Goal: Information Seeking & Learning: Find contact information

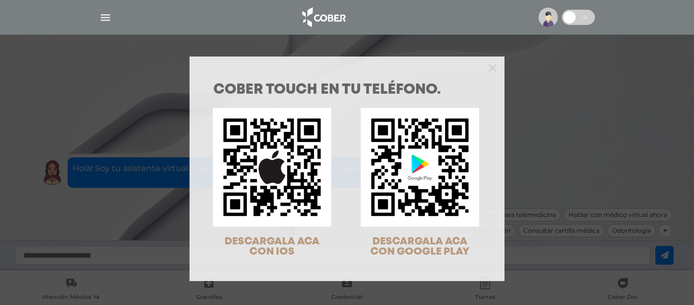
click at [119, 70] on div "COBER TOUCH en tu teléfono. DESCARGALA ACA CON IOS DESCARGALA ACA CON GOOGLE PL…" at bounding box center [347, 152] width 694 height 305
click at [489, 65] on polygon "Close" at bounding box center [493, 68] width 8 height 8
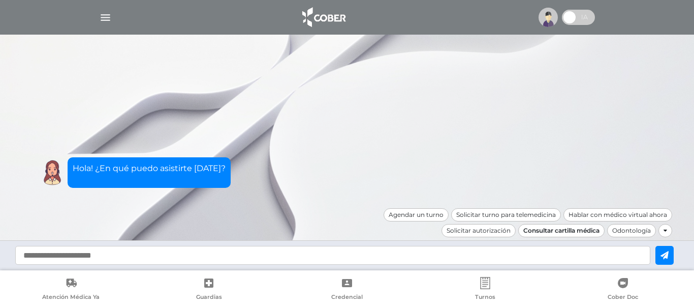
click at [552, 228] on div "Consultar cartilla médica" at bounding box center [562, 230] width 86 height 13
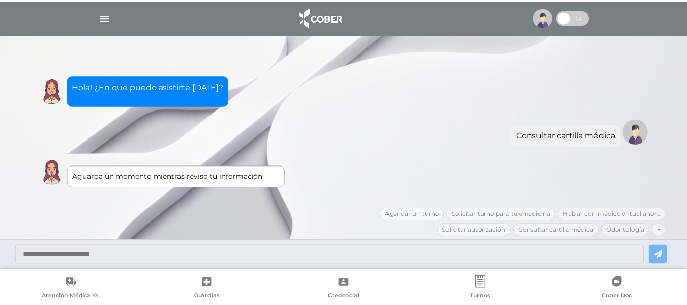
scroll to position [43, 0]
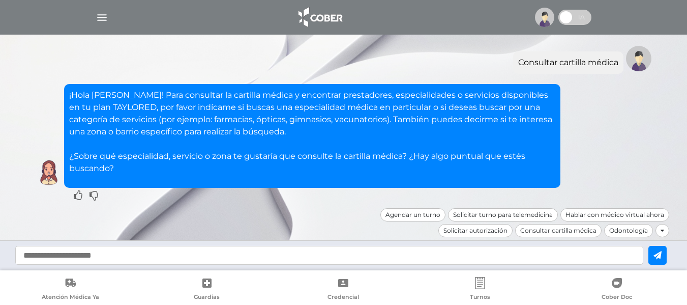
click at [240, 259] on input "text" at bounding box center [329, 255] width 628 height 19
type input "**********"
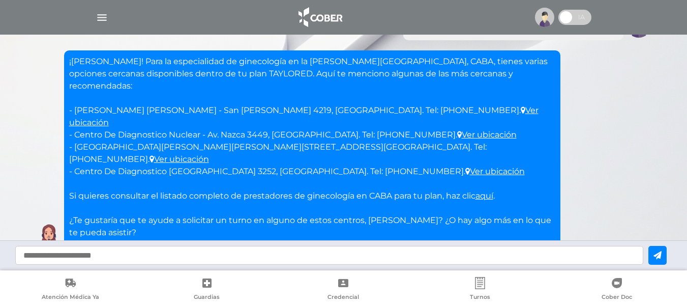
scroll to position [208, 0]
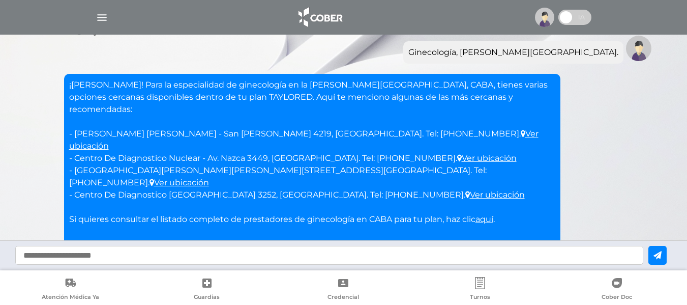
drag, startPoint x: 71, startPoint y: 119, endPoint x: 476, endPoint y: 154, distance: 406.7
click at [476, 154] on p "¡[PERSON_NAME]! Para la especialidad de ginecología en la [PERSON_NAME][GEOGRAP…" at bounding box center [312, 170] width 486 height 183
click at [457, 153] on link "Ver ubicación" at bounding box center [486, 158] width 59 height 10
click at [331, 259] on input "text" at bounding box center [329, 255] width 628 height 19
type input "**********"
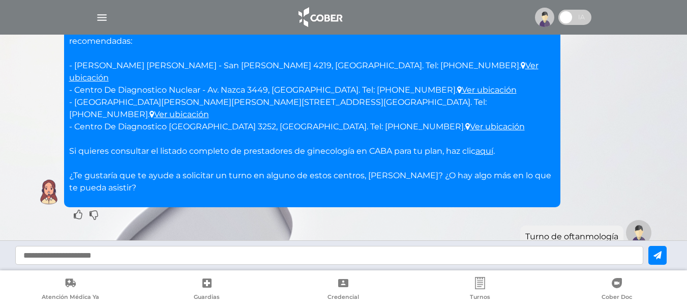
scroll to position [413, 0]
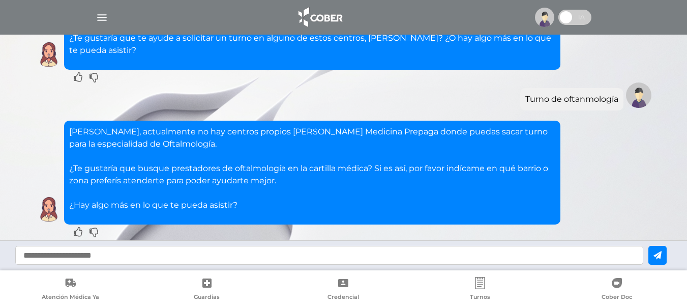
click at [659, 260] on div at bounding box center [662, 266] width 14 height 13
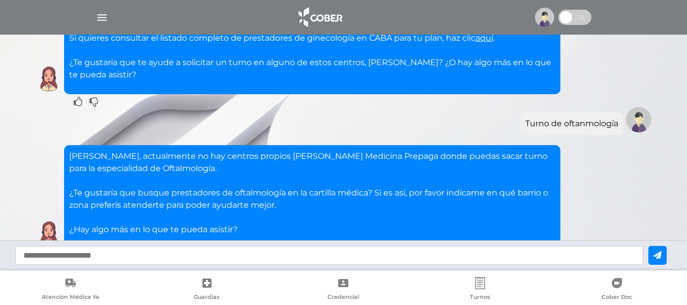
scroll to position [398, 0]
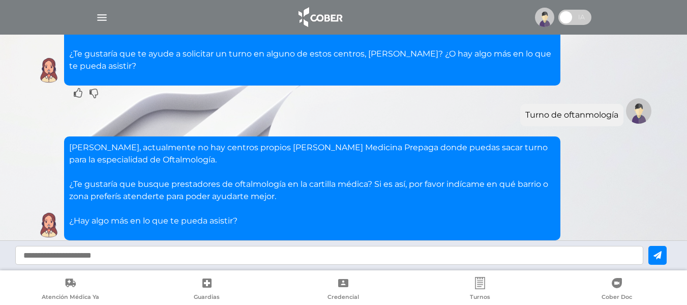
click at [193, 257] on input "text" at bounding box center [329, 255] width 628 height 19
type input "**********"
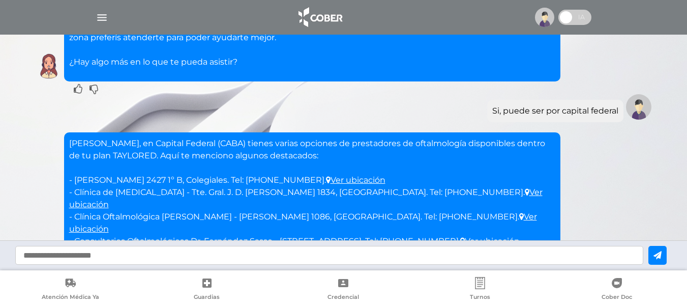
scroll to position [574, 0]
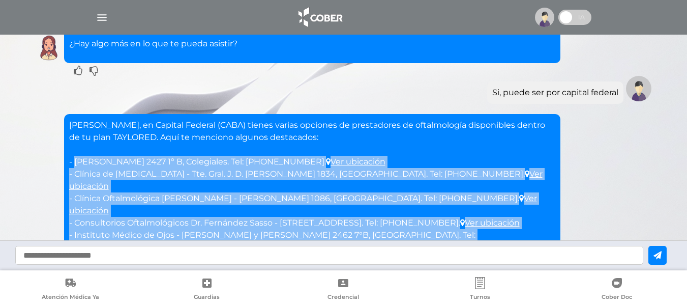
drag, startPoint x: 83, startPoint y: 123, endPoint x: 503, endPoint y: 186, distance: 424.2
click at [503, 186] on p "[PERSON_NAME], en Capital Federal (CABA) tienes varias opciones de prestadores …" at bounding box center [312, 216] width 486 height 195
copy p "[PERSON_NAME] 2427 1º B, Colegiales. Tel: [PHONE_NUMBER]. Ver ubicación - Clíni…"
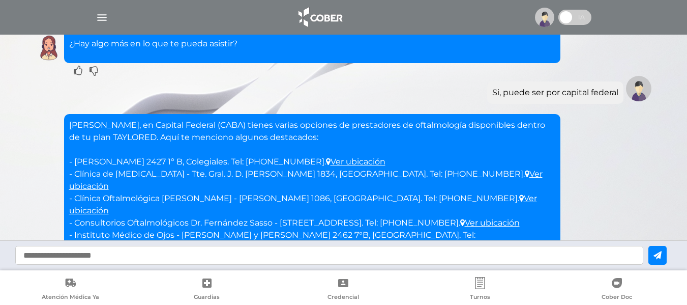
click at [206, 249] on input "text" at bounding box center [329, 255] width 628 height 19
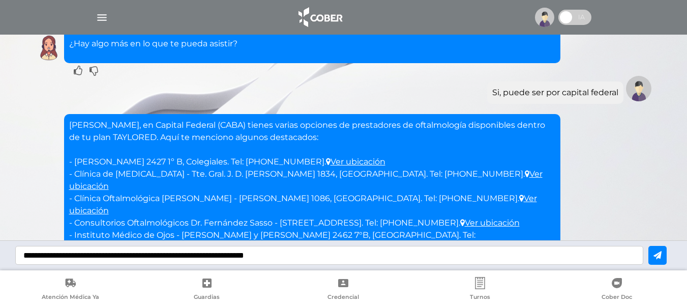
type input "**********"
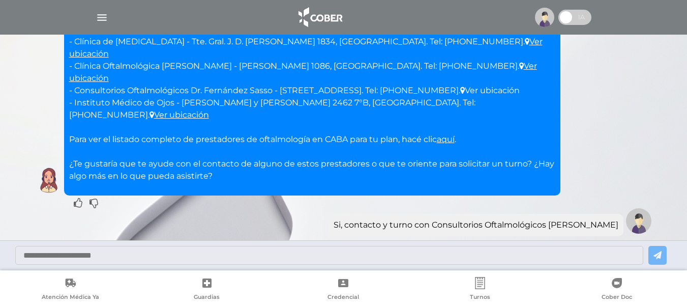
scroll to position [816, 0]
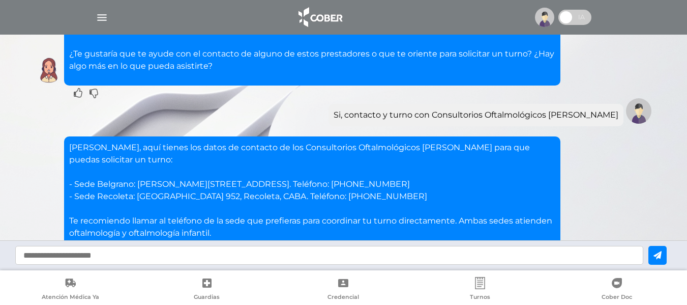
click at [228, 260] on input "text" at bounding box center [329, 255] width 628 height 19
type input "**********"
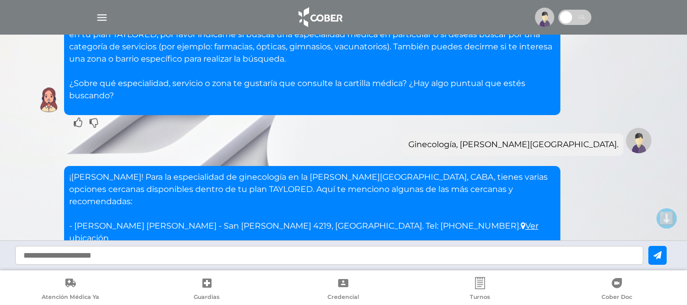
scroll to position [56, 0]
